Goal: Transaction & Acquisition: Subscribe to service/newsletter

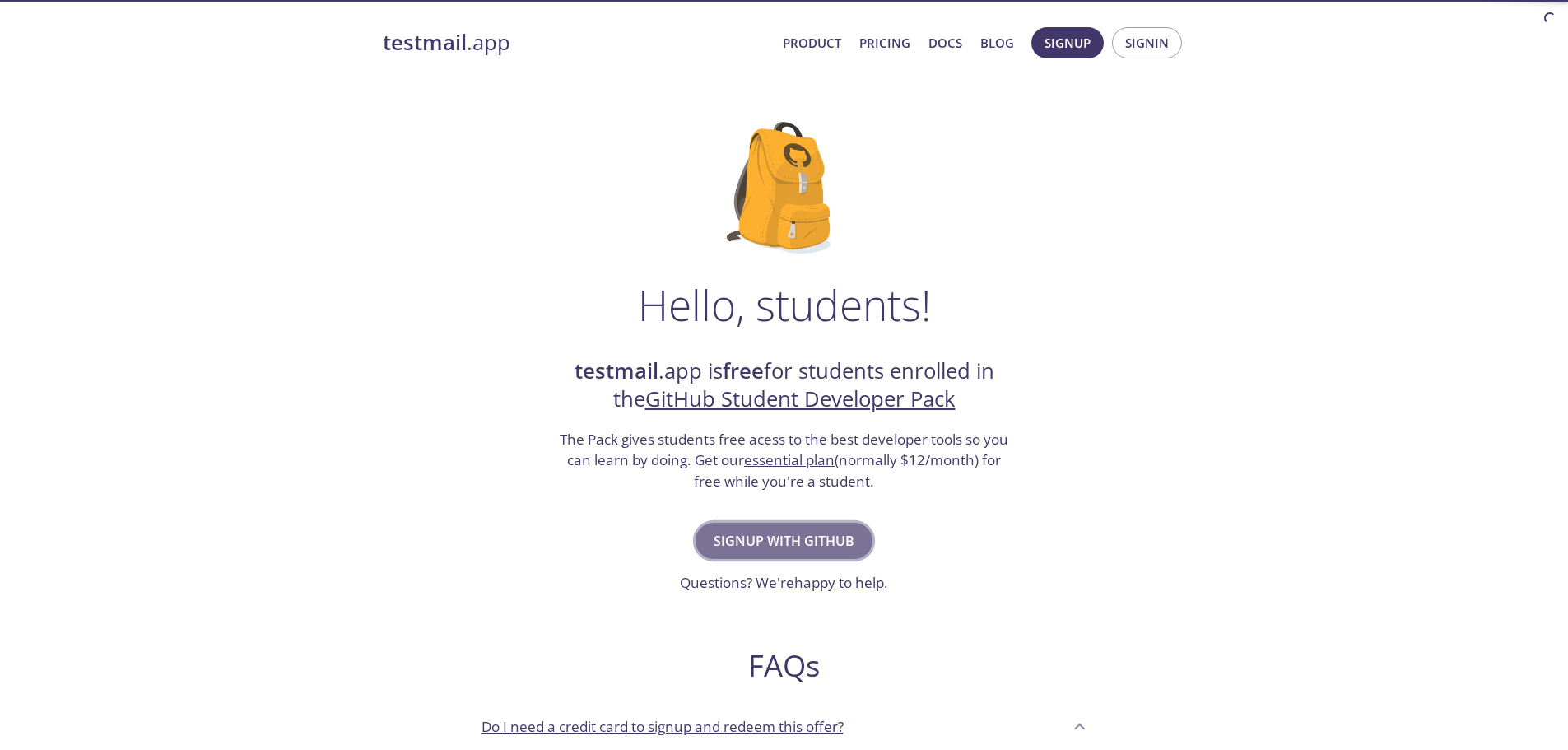
click at [778, 550] on span "Signup with GitHub" at bounding box center [784, 540] width 141 height 23
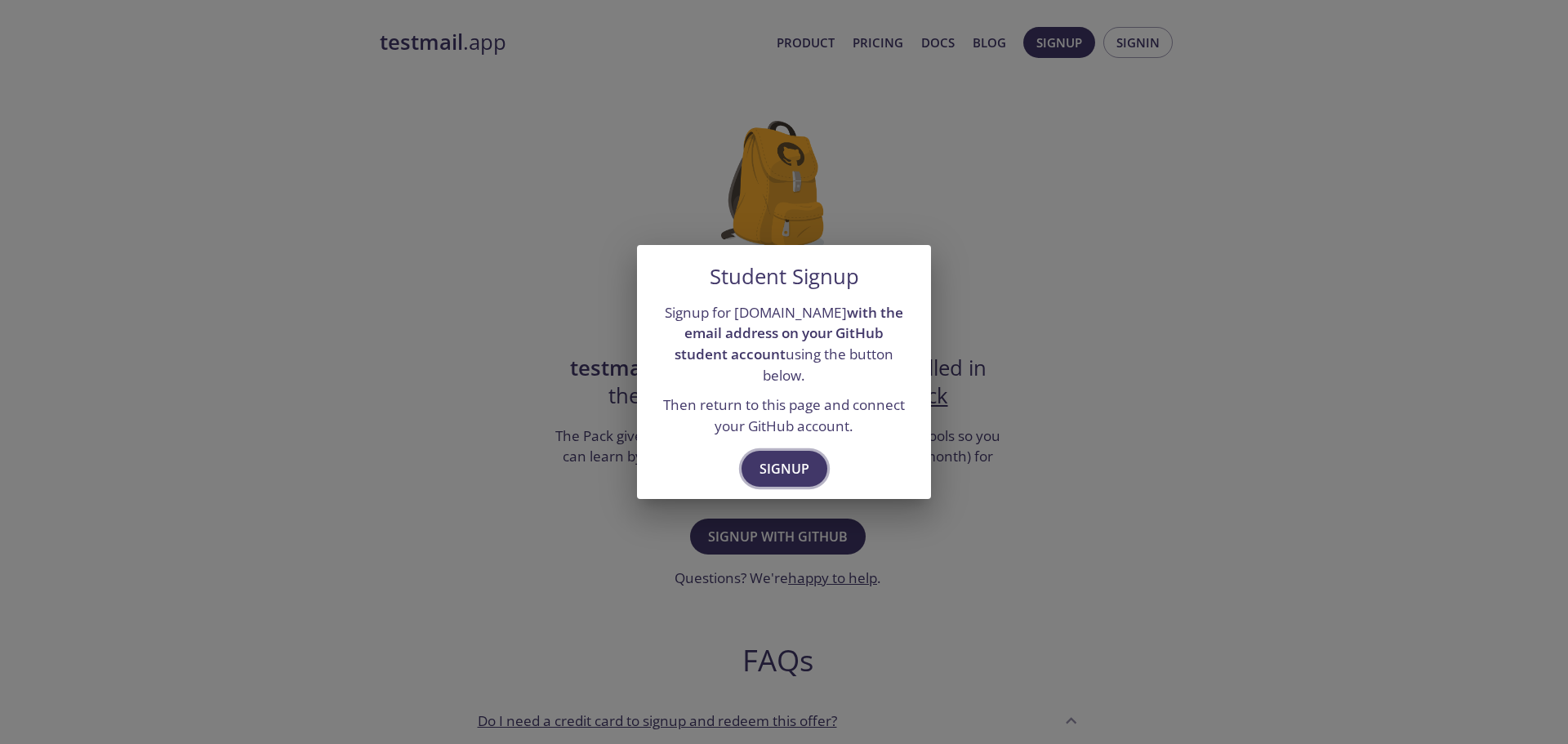
click at [770, 465] on span "Signup" at bounding box center [784, 468] width 50 height 23
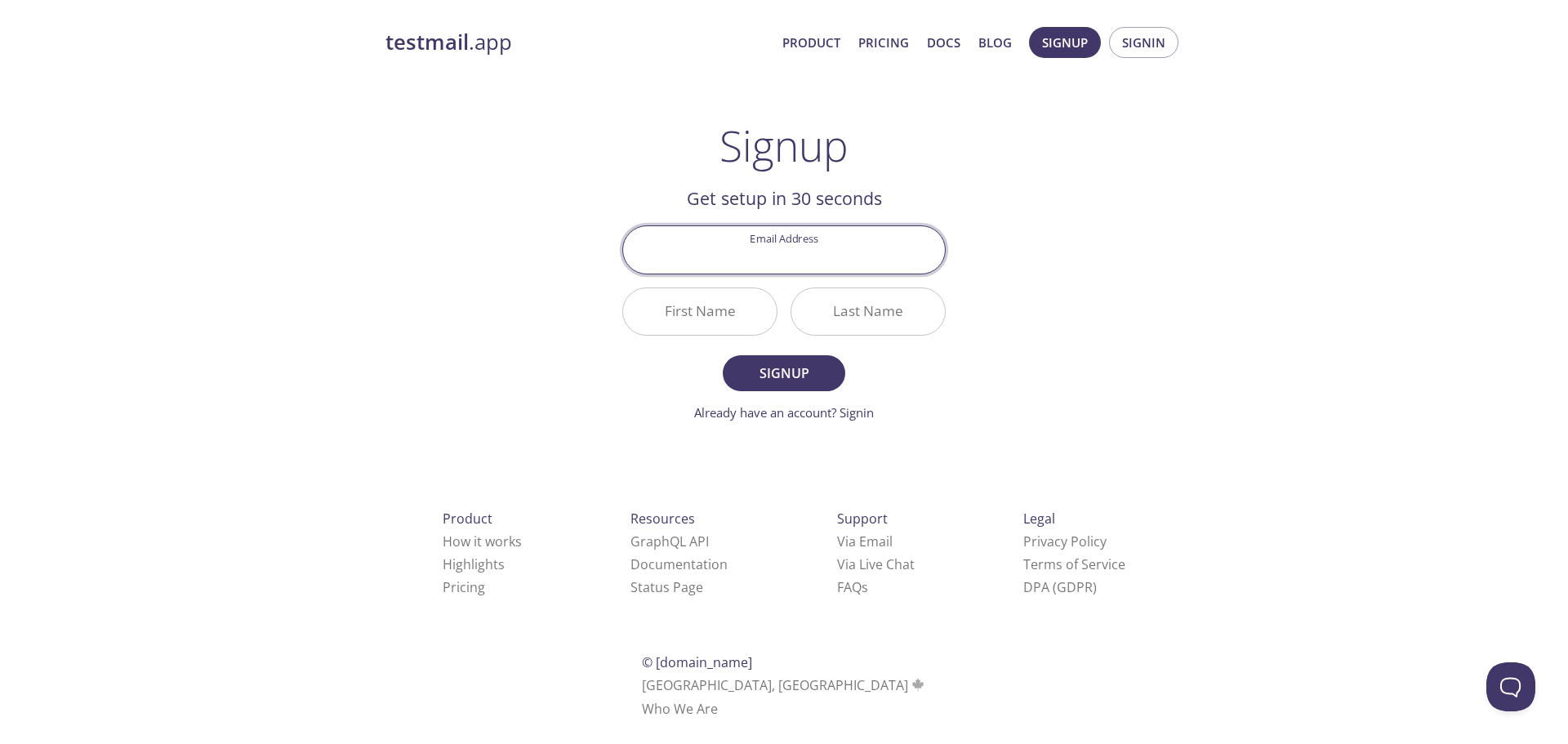
click at [799, 259] on input "Email Address" at bounding box center [784, 249] width 322 height 47
type input "batu9802@gmail.com"
click at [712, 303] on input "First Name" at bounding box center [699, 311] width 153 height 47
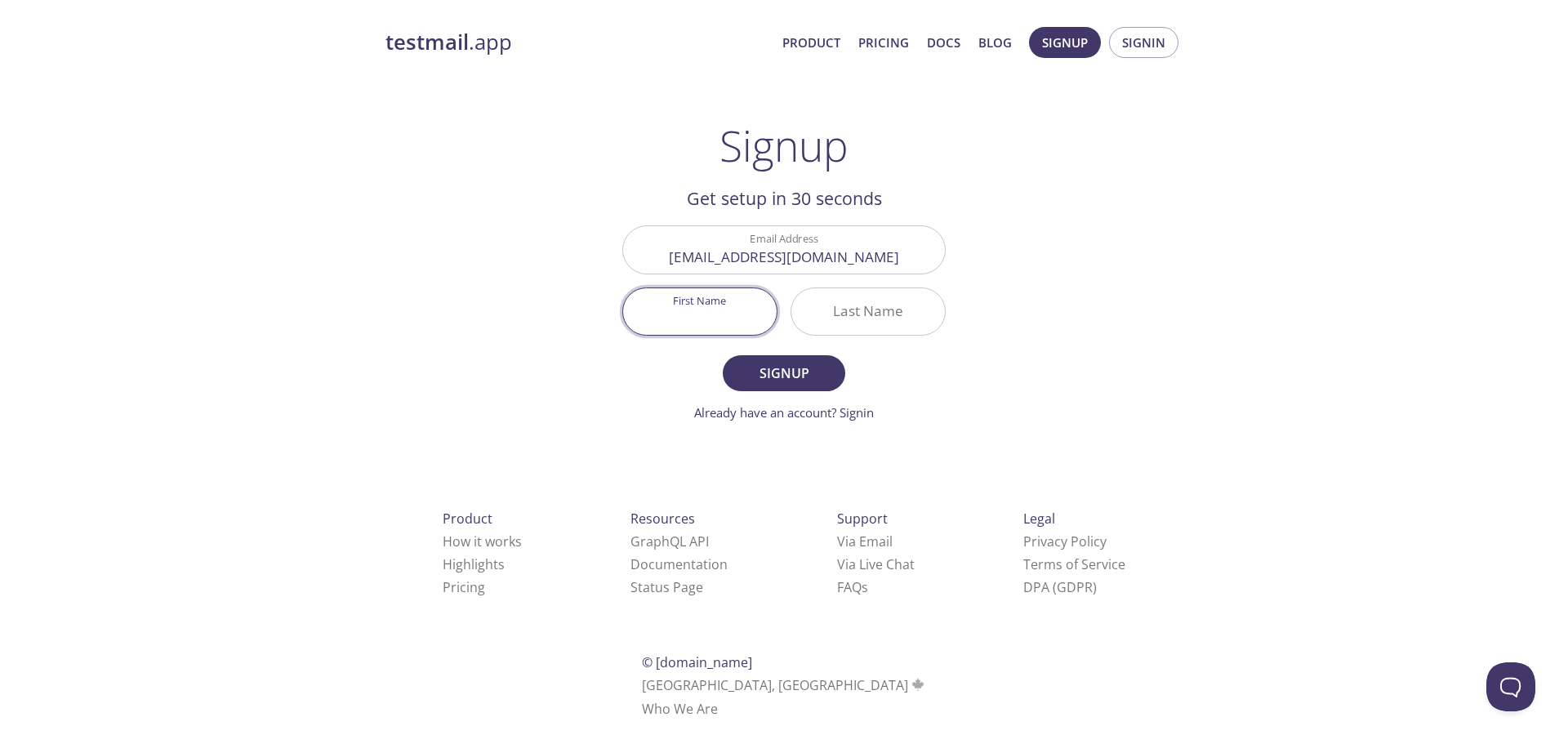
click at [722, 317] on input "First Name" at bounding box center [699, 311] width 153 height 47
type input "BATUHAN"
click at [862, 329] on input "Last Name" at bounding box center [867, 311] width 153 height 47
type input "AYRIBAS"
click at [762, 370] on span "Signup" at bounding box center [784, 372] width 86 height 23
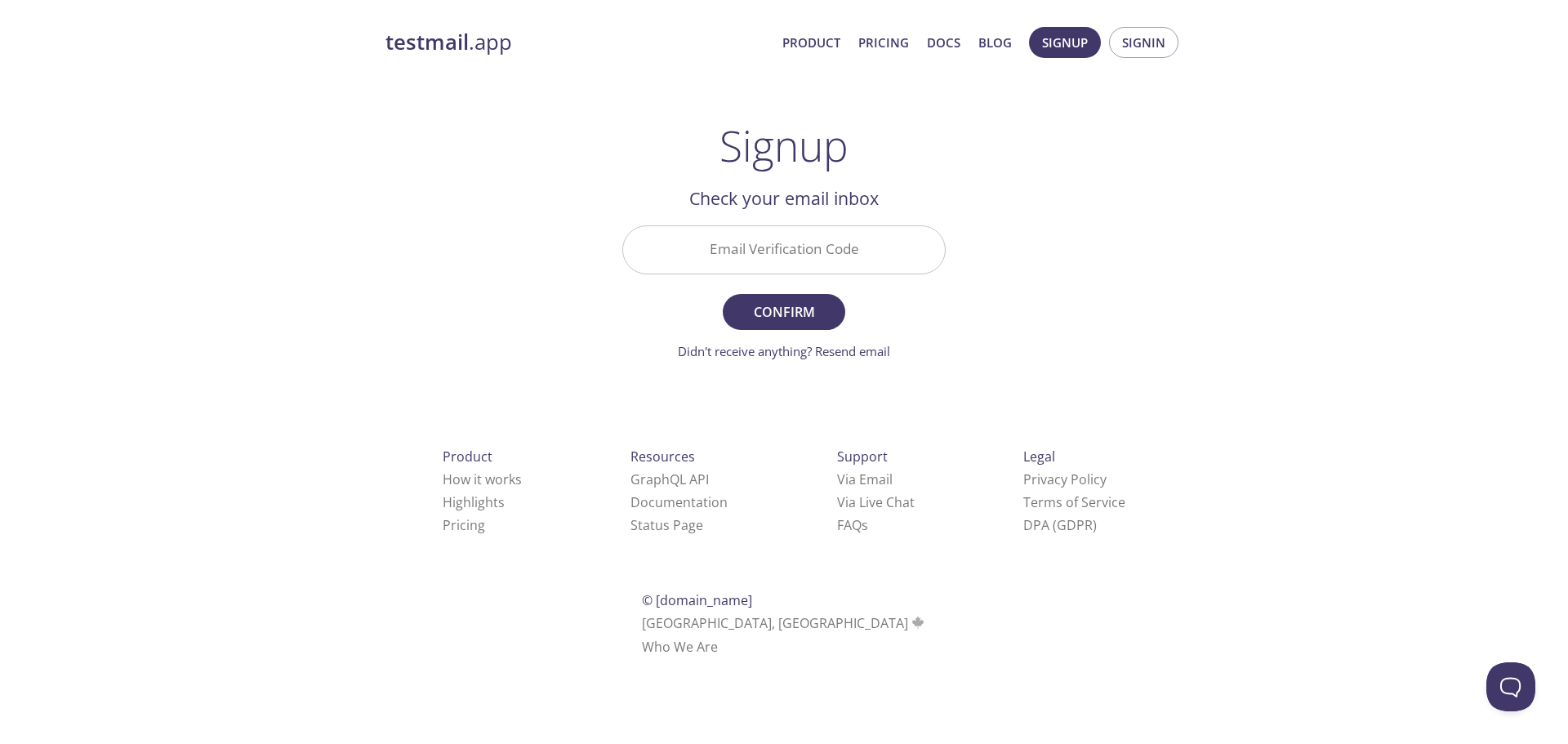
click at [766, 265] on input "Email Verification Code" at bounding box center [784, 249] width 322 height 47
paste input "K3N6537"
type input "K3N6537"
click at [773, 306] on span "Confirm" at bounding box center [784, 311] width 86 height 23
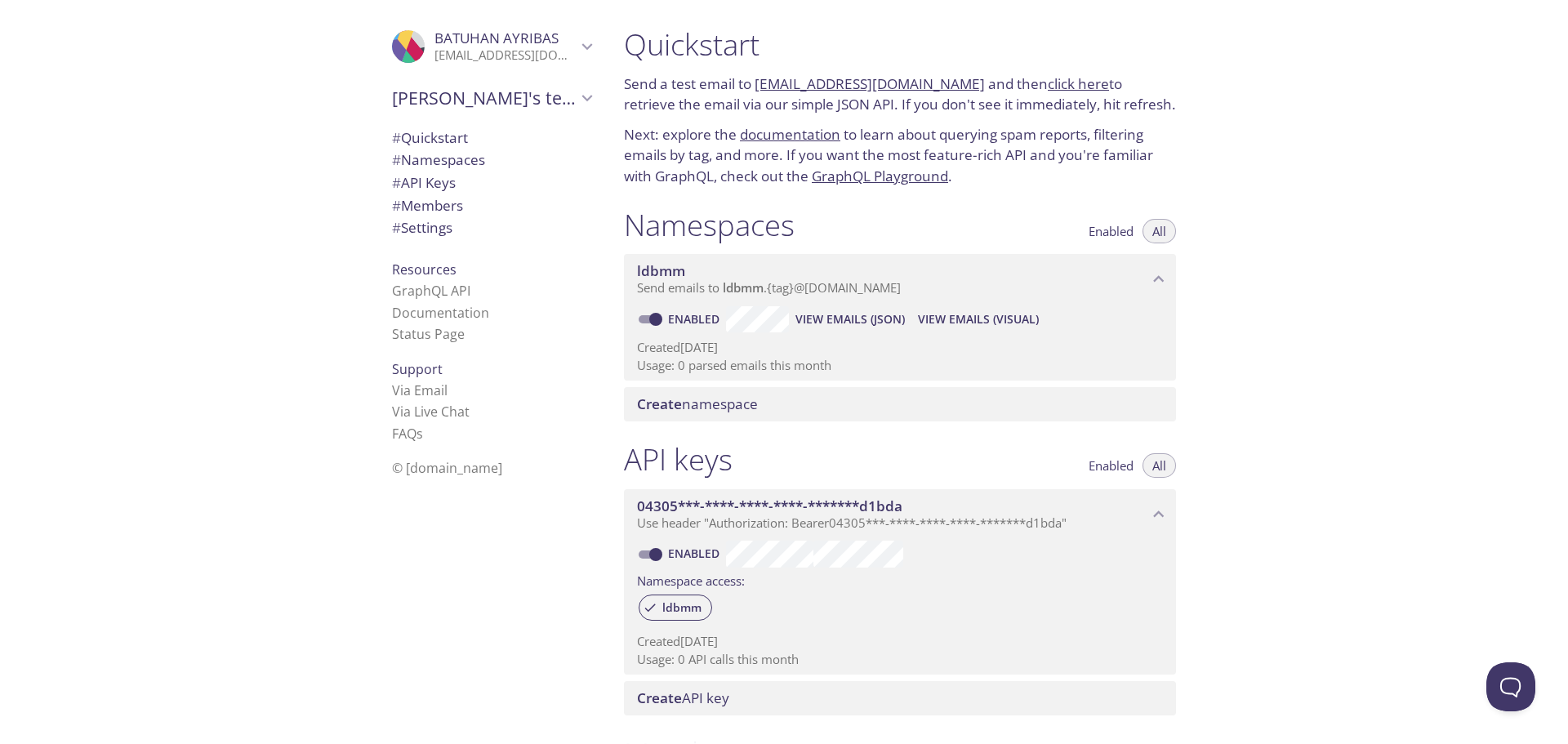
click at [1070, 81] on link "click here" at bounding box center [1078, 84] width 61 height 19
